Goal: Browse casually: Explore the website without a specific task or goal

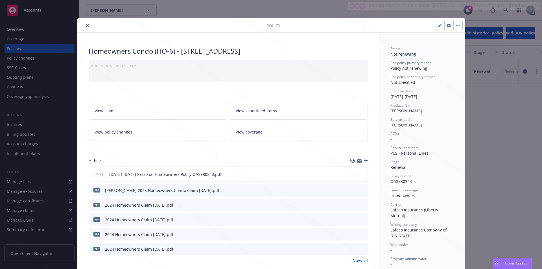
scroll to position [17, 0]
